Goal: Task Accomplishment & Management: Manage account settings

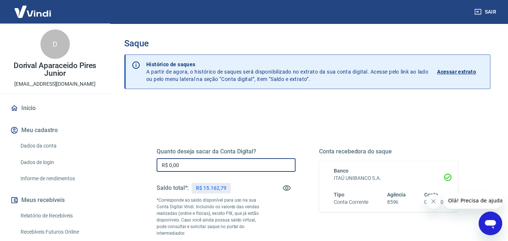
click at [188, 165] on input "R$ 0,00" at bounding box center [226, 165] width 139 height 14
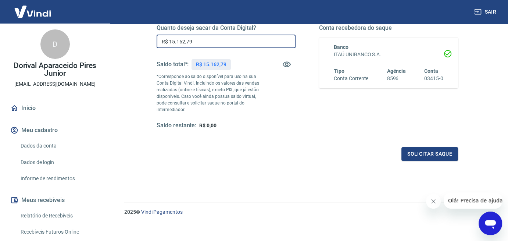
scroll to position [129, 0]
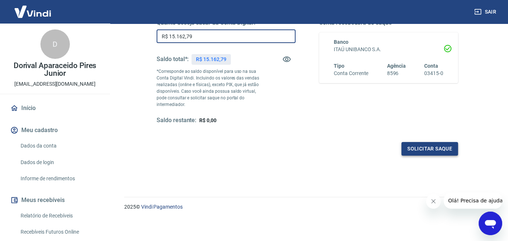
type input "R$ 15.162,79"
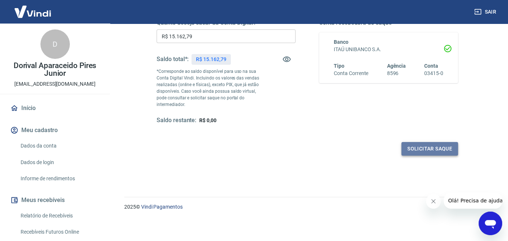
click at [438, 148] on button "Solicitar saque" at bounding box center [430, 149] width 57 height 14
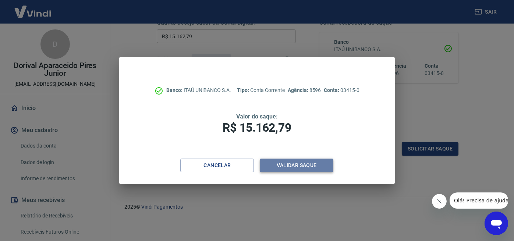
click at [318, 164] on button "Validar saque" at bounding box center [297, 166] width 74 height 14
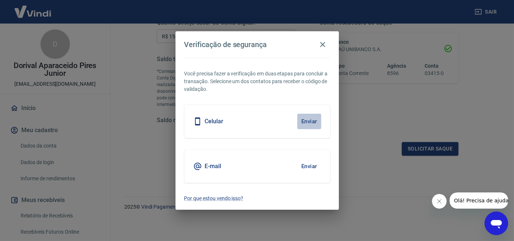
click at [312, 122] on button "Enviar" at bounding box center [309, 121] width 24 height 15
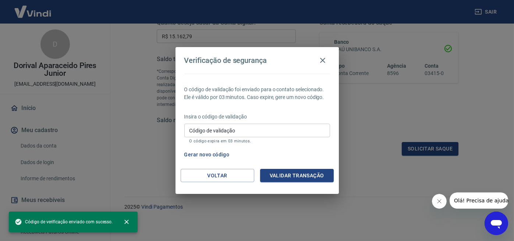
click at [189, 132] on input "Código de validação" at bounding box center [257, 131] width 146 height 14
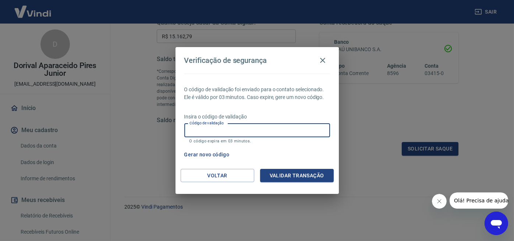
click at [196, 133] on input "Código de validação" at bounding box center [257, 131] width 146 height 14
type input "693052"
click at [298, 180] on button "Validar transação" at bounding box center [297, 176] width 74 height 14
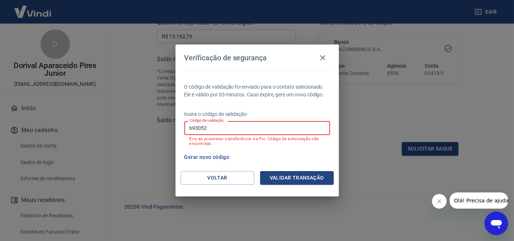
drag, startPoint x: 204, startPoint y: 130, endPoint x: 171, endPoint y: 130, distance: 33.5
click at [171, 130] on div "Verificação de segurança O código de validação foi enviado para o contato selec…" at bounding box center [257, 120] width 514 height 241
click at [221, 180] on button "Voltar" at bounding box center [218, 178] width 74 height 14
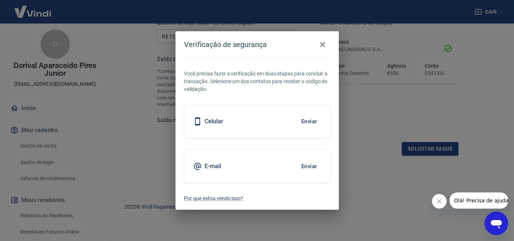
drag, startPoint x: 307, startPoint y: 122, endPoint x: 311, endPoint y: 130, distance: 9.0
click at [307, 122] on button "Enviar" at bounding box center [309, 121] width 24 height 15
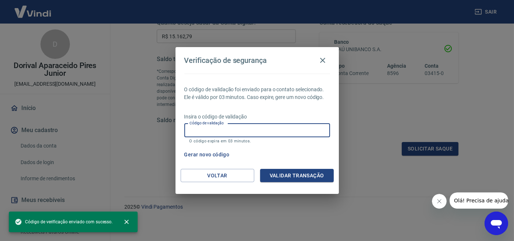
click at [190, 129] on input "Código de validação" at bounding box center [257, 131] width 146 height 14
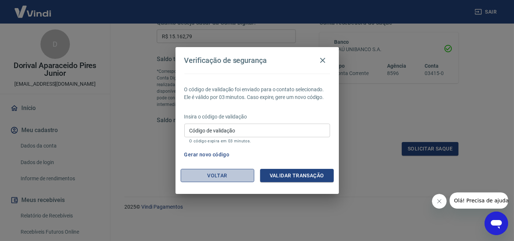
click at [214, 173] on button "Voltar" at bounding box center [218, 176] width 74 height 14
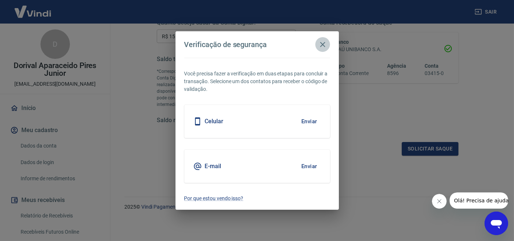
click at [324, 43] on icon "button" at bounding box center [322, 44] width 9 height 9
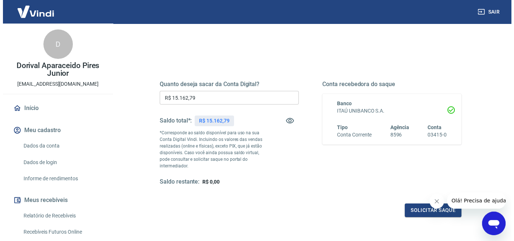
scroll to position [55, 0]
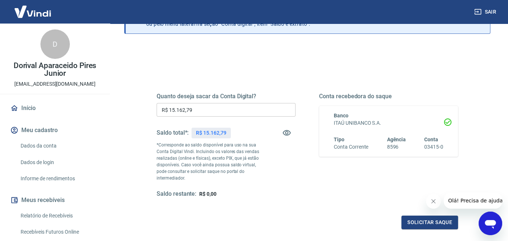
click at [200, 111] on input "R$ 15.162,79" at bounding box center [226, 110] width 139 height 14
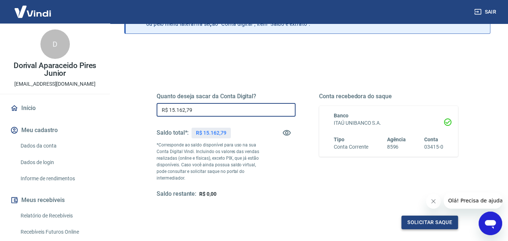
click at [430, 221] on button "Solicitar saque" at bounding box center [430, 223] width 57 height 14
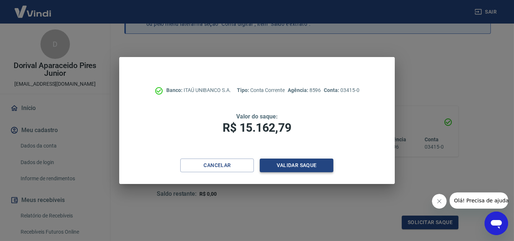
click at [301, 164] on button "Validar saque" at bounding box center [297, 166] width 74 height 14
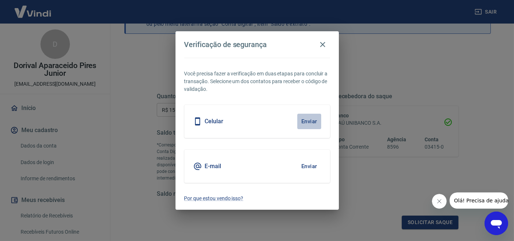
click at [310, 120] on button "Enviar" at bounding box center [309, 121] width 24 height 15
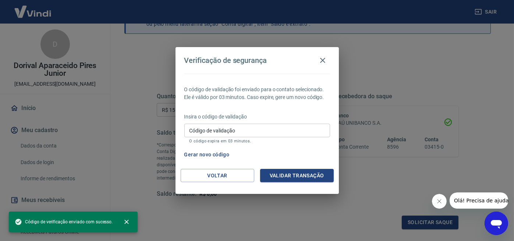
click at [198, 131] on input "Código de validação" at bounding box center [257, 131] width 146 height 14
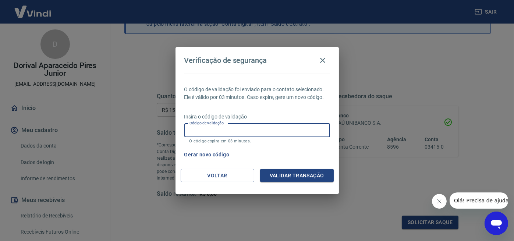
click at [205, 155] on button "Gerar novo código" at bounding box center [206, 155] width 51 height 14
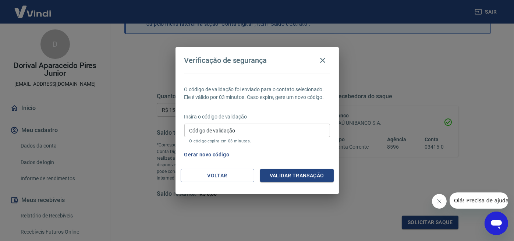
click at [189, 130] on input "Código de validação" at bounding box center [257, 131] width 146 height 14
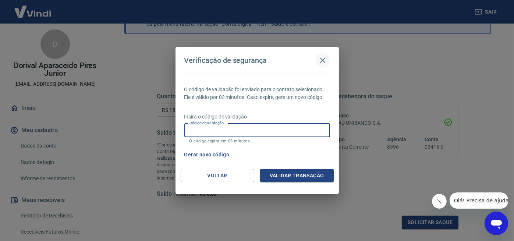
click at [321, 59] on icon "button" at bounding box center [322, 60] width 5 height 5
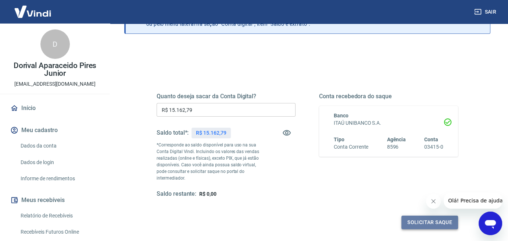
click at [431, 218] on button "Solicitar saque" at bounding box center [430, 223] width 57 height 14
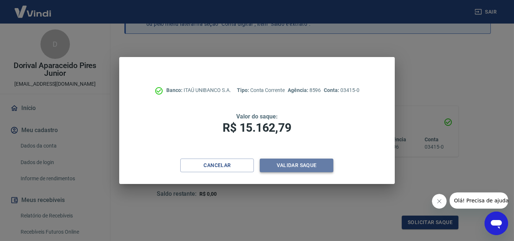
click at [299, 166] on button "Validar saque" at bounding box center [297, 166] width 74 height 14
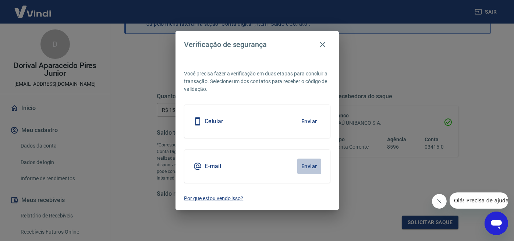
click at [310, 166] on button "Enviar" at bounding box center [309, 166] width 24 height 15
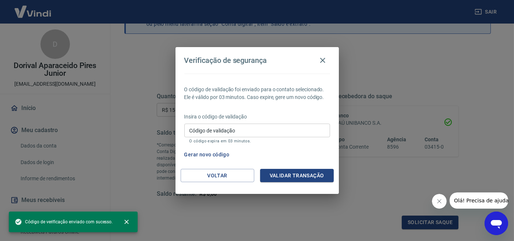
click at [189, 129] on input "Código de validação" at bounding box center [257, 131] width 146 height 14
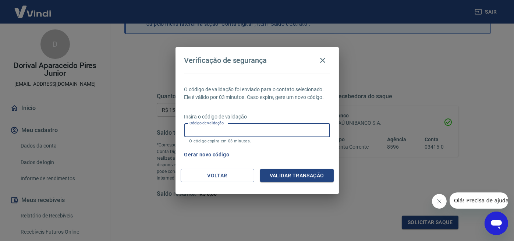
click at [194, 130] on input "Código de validação" at bounding box center [257, 131] width 146 height 14
click at [191, 130] on input "Código de validação" at bounding box center [257, 131] width 146 height 14
type input "157855"
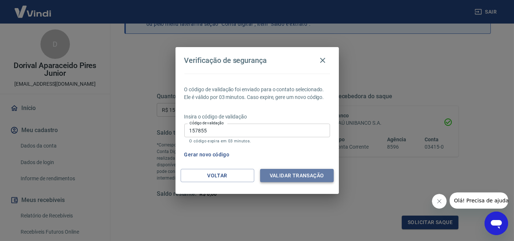
click at [304, 174] on button "Validar transação" at bounding box center [297, 176] width 74 height 14
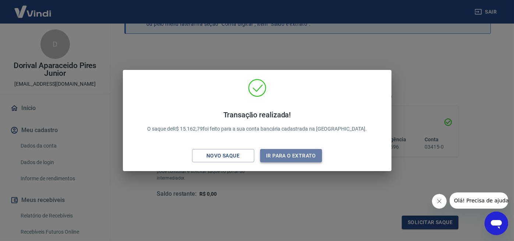
click at [295, 156] on button "Ir para o extrato" at bounding box center [291, 156] width 62 height 14
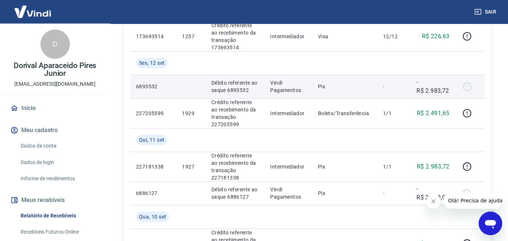
scroll to position [589, 0]
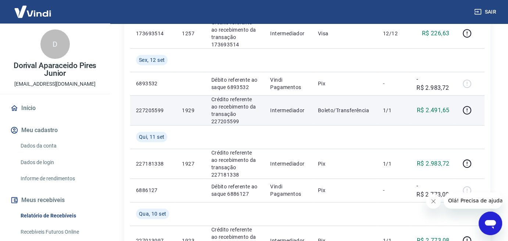
click at [446, 115] on td "R$ 2.491,65" at bounding box center [433, 110] width 45 height 30
drag, startPoint x: 454, startPoint y: 109, endPoint x: 416, endPoint y: 109, distance: 38.3
click at [416, 109] on td "R$ 2.491,65" at bounding box center [433, 110] width 45 height 30
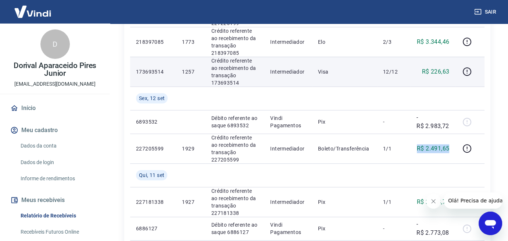
scroll to position [552, 0]
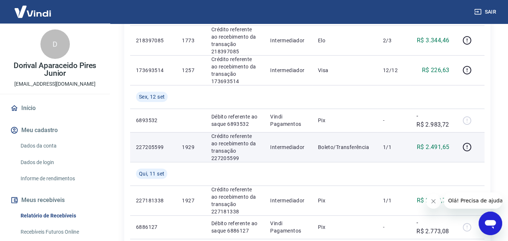
click at [386, 159] on td "1/1" at bounding box center [393, 147] width 33 height 30
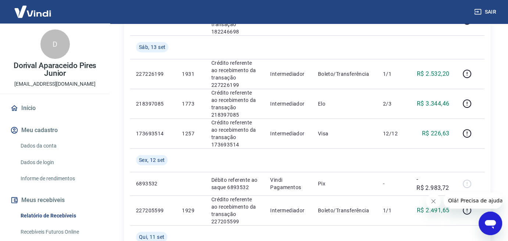
scroll to position [478, 0]
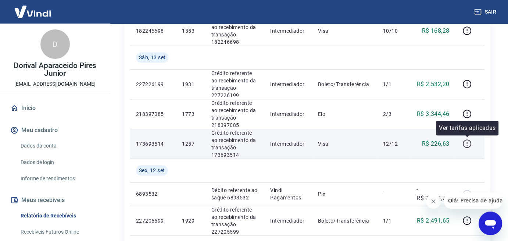
click at [467, 142] on icon "button" at bounding box center [467, 143] width 9 height 9
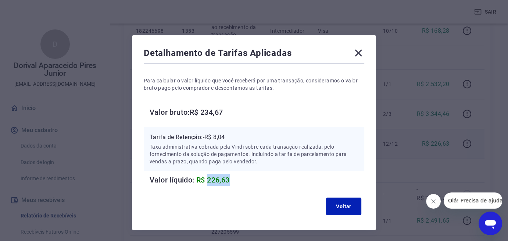
drag, startPoint x: 229, startPoint y: 181, endPoint x: 208, endPoint y: 180, distance: 21.0
click at [208, 180] on span "R$ 226,63" at bounding box center [212, 179] width 33 height 9
copy span "226,63"
click at [359, 51] on icon at bounding box center [359, 53] width 12 height 12
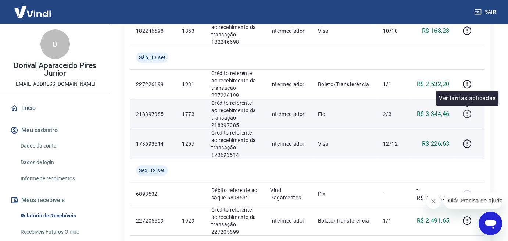
click at [468, 112] on icon "button" at bounding box center [467, 113] width 1 height 2
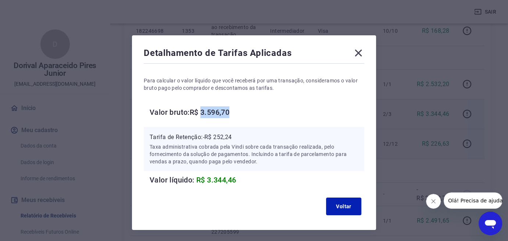
drag, startPoint x: 237, startPoint y: 112, endPoint x: 205, endPoint y: 113, distance: 32.4
click at [205, 113] on h6 "Valor bruto: R$ 3.596,70" at bounding box center [257, 112] width 215 height 12
drag, startPoint x: 234, startPoint y: 138, endPoint x: 215, endPoint y: 138, distance: 18.8
click at [215, 138] on p "Tarifa de Retenção: -R$ 252,24" at bounding box center [254, 137] width 209 height 9
copy p "252,24"
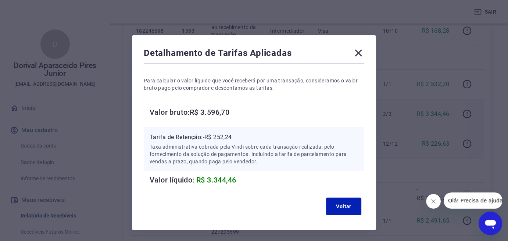
click at [358, 54] on icon at bounding box center [359, 53] width 12 height 12
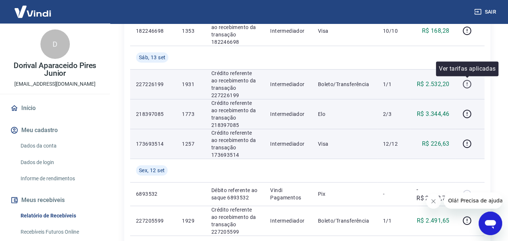
click at [468, 84] on icon "button" at bounding box center [467, 83] width 9 height 9
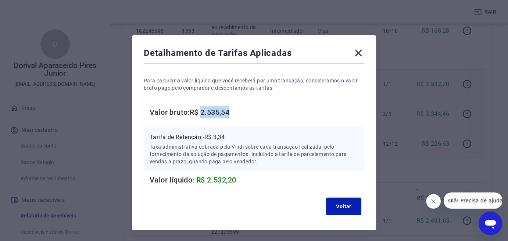
drag, startPoint x: 233, startPoint y: 112, endPoint x: 202, endPoint y: 111, distance: 30.9
click at [202, 111] on h6 "Valor bruto: R$ 2.535,54" at bounding box center [257, 112] width 215 height 12
click at [347, 207] on button "Voltar" at bounding box center [343, 207] width 35 height 18
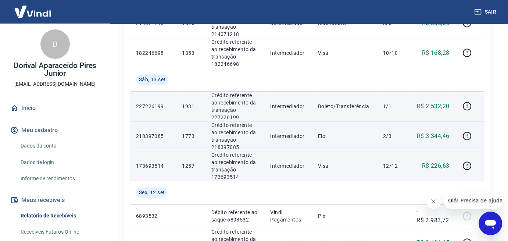
scroll to position [441, 0]
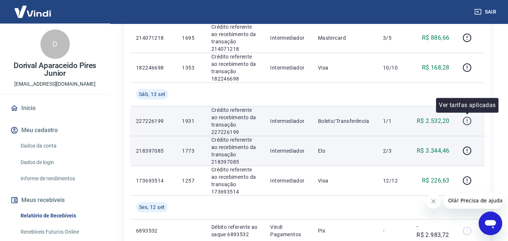
click at [466, 122] on icon "button" at bounding box center [467, 120] width 9 height 9
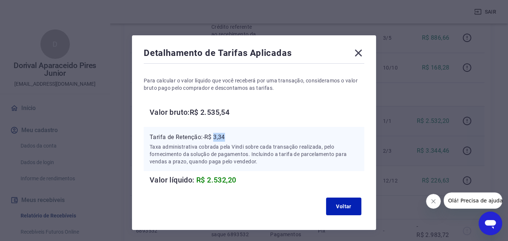
drag, startPoint x: 229, startPoint y: 138, endPoint x: 215, endPoint y: 137, distance: 13.6
click at [215, 137] on p "Tarifa de Retenção: -R$ 3,34" at bounding box center [254, 137] width 209 height 9
copy p "3,34"
click at [360, 53] on icon at bounding box center [359, 53] width 12 height 12
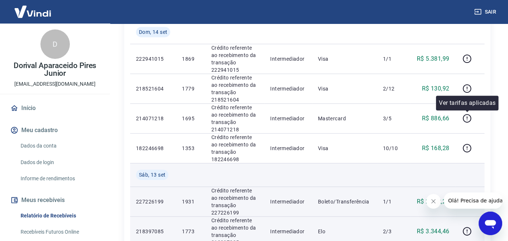
scroll to position [368, 0]
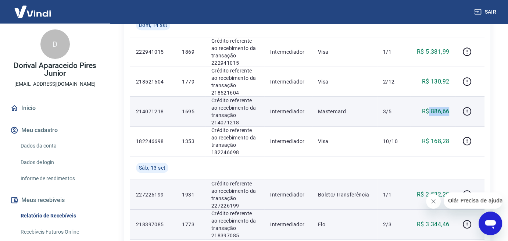
drag, startPoint x: 452, startPoint y: 111, endPoint x: 430, endPoint y: 111, distance: 21.7
click at [430, 111] on td "R$ 886,66" at bounding box center [433, 111] width 45 height 30
click at [468, 110] on icon "button" at bounding box center [467, 111] width 9 height 9
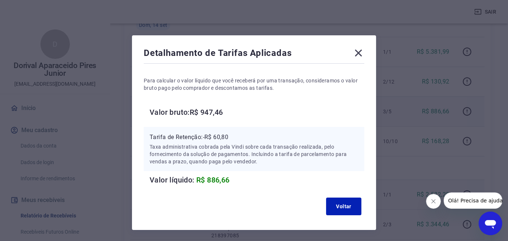
click at [359, 53] on icon at bounding box center [358, 53] width 7 height 7
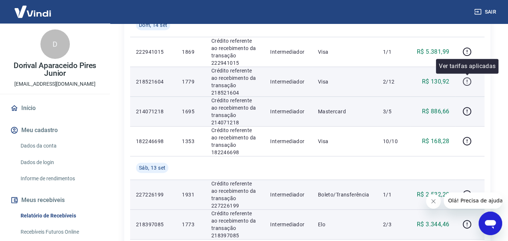
click at [467, 82] on icon "button" at bounding box center [467, 81] width 9 height 9
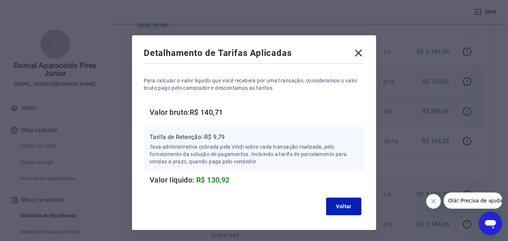
click at [361, 53] on icon at bounding box center [359, 53] width 12 height 12
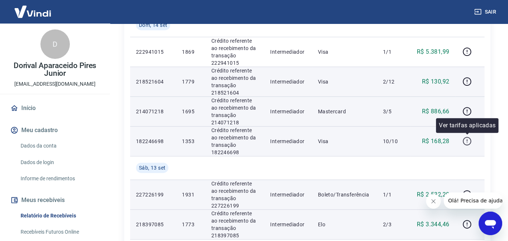
click at [467, 141] on icon "button" at bounding box center [467, 140] width 9 height 9
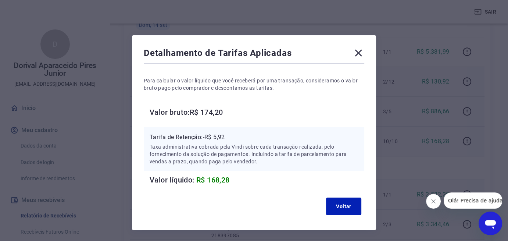
click at [358, 51] on icon at bounding box center [359, 53] width 12 height 12
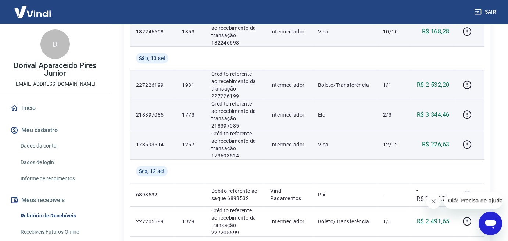
scroll to position [478, 0]
drag, startPoint x: 452, startPoint y: 142, endPoint x: 425, endPoint y: 144, distance: 26.9
click at [425, 144] on td "R$ 226,63" at bounding box center [433, 144] width 45 height 30
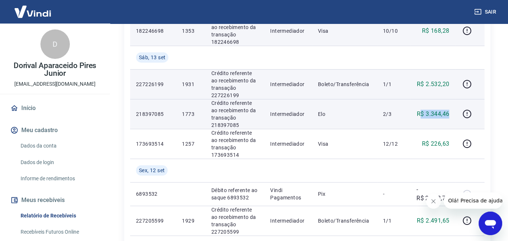
drag, startPoint x: 454, startPoint y: 113, endPoint x: 419, endPoint y: 115, distance: 34.3
click at [419, 115] on td "R$ 3.344,46" at bounding box center [433, 114] width 45 height 30
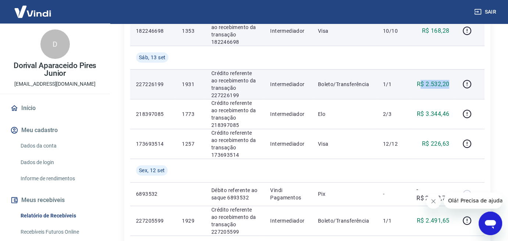
drag, startPoint x: 453, startPoint y: 83, endPoint x: 440, endPoint y: 96, distance: 19.2
click at [422, 85] on td "R$ 2.532,20" at bounding box center [433, 84] width 45 height 30
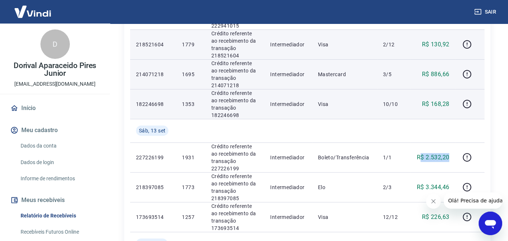
scroll to position [405, 0]
drag, startPoint x: 450, startPoint y: 103, endPoint x: 427, endPoint y: 104, distance: 22.8
click at [429, 104] on td "R$ 168,28" at bounding box center [433, 104] width 45 height 30
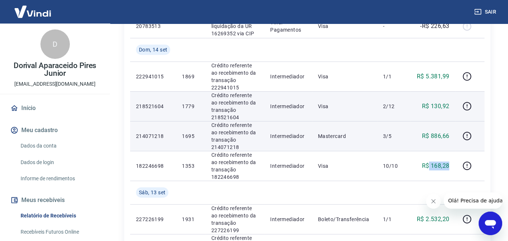
scroll to position [331, 0]
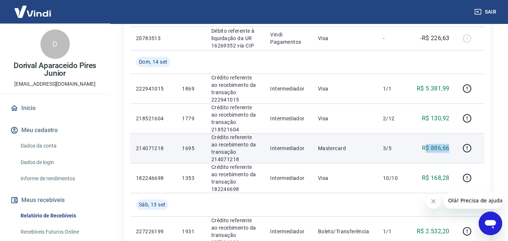
drag, startPoint x: 452, startPoint y: 146, endPoint x: 427, endPoint y: 147, distance: 24.7
click at [427, 147] on td "R$ 886,66" at bounding box center [433, 148] width 45 height 30
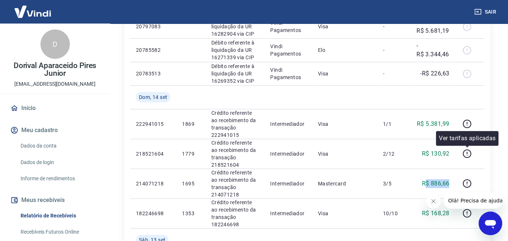
scroll to position [294, 0]
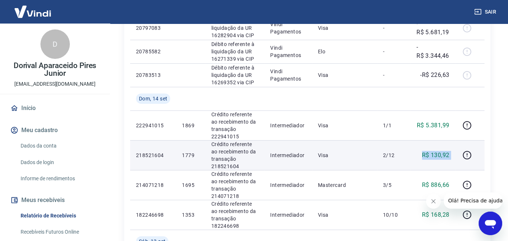
drag, startPoint x: 456, startPoint y: 159, endPoint x: 419, endPoint y: 156, distance: 36.9
click at [419, 156] on tr "218521604 1779 Crédito referente ao recebimento da transação 218521604 Intermed…" at bounding box center [307, 155] width 355 height 30
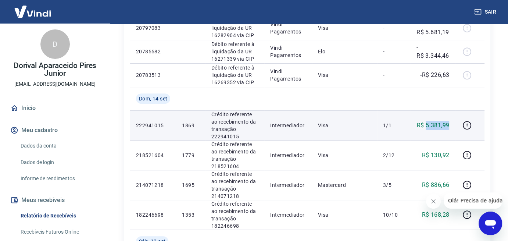
drag, startPoint x: 451, startPoint y: 126, endPoint x: 426, endPoint y: 128, distance: 25.1
click at [426, 128] on td "R$ 5.381,99" at bounding box center [433, 125] width 45 height 30
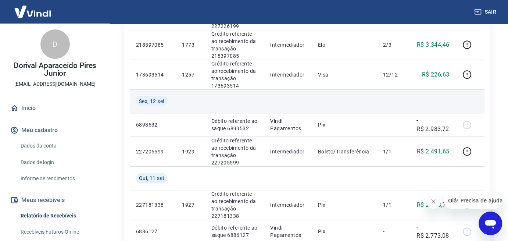
scroll to position [552, 0]
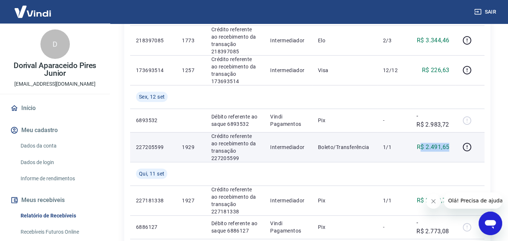
drag, startPoint x: 452, startPoint y: 146, endPoint x: 421, endPoint y: 148, distance: 30.9
click at [421, 148] on td "R$ 2.491,65" at bounding box center [433, 147] width 45 height 30
click at [374, 159] on td "Boleto/Transferência" at bounding box center [344, 147] width 65 height 30
click at [417, 155] on td "R$ 2.491,65" at bounding box center [433, 147] width 45 height 30
drag, startPoint x: 449, startPoint y: 146, endPoint x: 423, endPoint y: 152, distance: 27.2
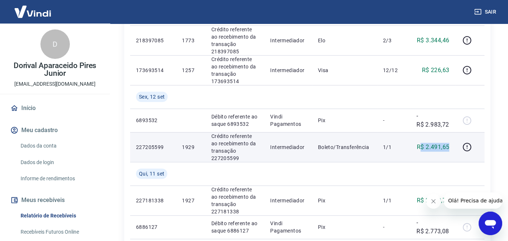
click at [422, 148] on p "R$ 2.491,65" at bounding box center [433, 147] width 32 height 9
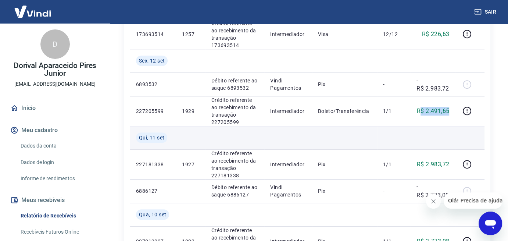
scroll to position [589, 0]
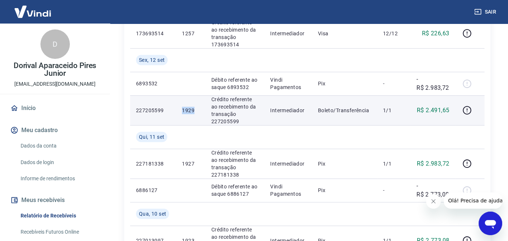
drag, startPoint x: 194, startPoint y: 107, endPoint x: 182, endPoint y: 107, distance: 12.1
click at [182, 107] on td "1929" at bounding box center [190, 110] width 29 height 30
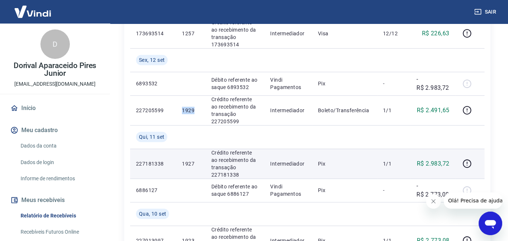
copy p "1929"
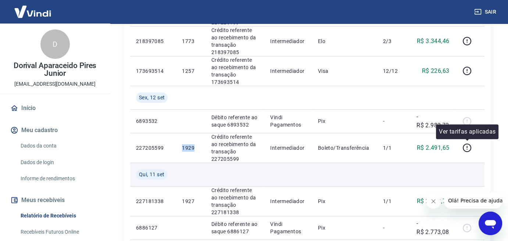
scroll to position [552, 0]
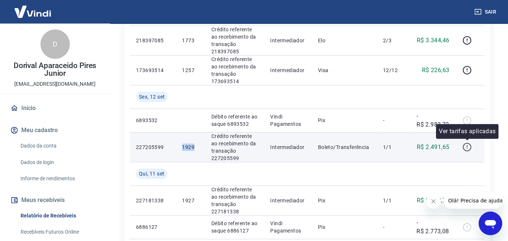
click at [469, 146] on icon "button" at bounding box center [467, 146] width 9 height 9
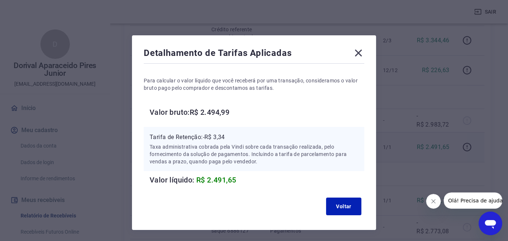
click at [361, 50] on icon at bounding box center [359, 53] width 12 height 12
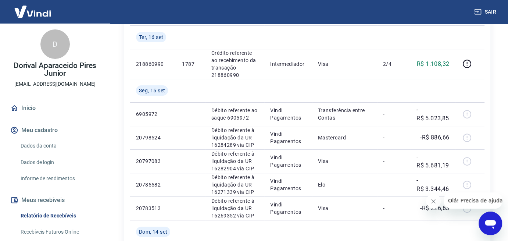
scroll to position [110, 0]
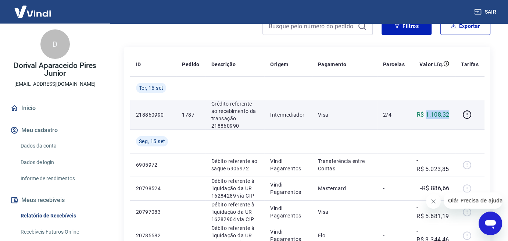
drag, startPoint x: 443, startPoint y: 115, endPoint x: 426, endPoint y: 115, distance: 16.9
click at [426, 115] on td "R$ 1.108,32" at bounding box center [433, 115] width 45 height 30
click at [467, 116] on icon "button" at bounding box center [467, 114] width 9 height 9
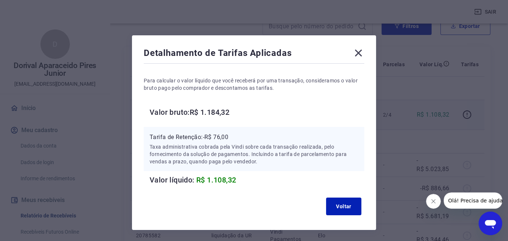
click at [233, 136] on p "Tarifa de Retenção: -R$ 76,00" at bounding box center [254, 137] width 209 height 9
drag, startPoint x: 238, startPoint y: 180, endPoint x: 208, endPoint y: 181, distance: 30.2
click at [208, 181] on h6 "Valor líquido: R$ 1.108,32" at bounding box center [257, 180] width 215 height 12
click at [356, 50] on icon at bounding box center [358, 53] width 7 height 7
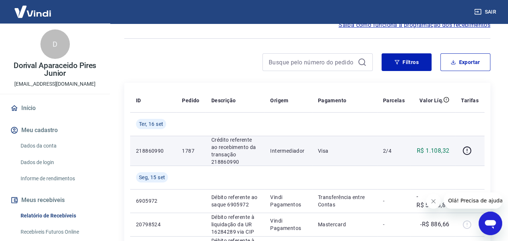
scroll to position [0, 0]
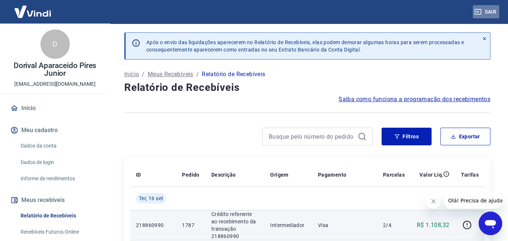
click at [494, 13] on button "Sair" at bounding box center [486, 12] width 26 height 14
